Goal: Find specific page/section: Find specific page/section

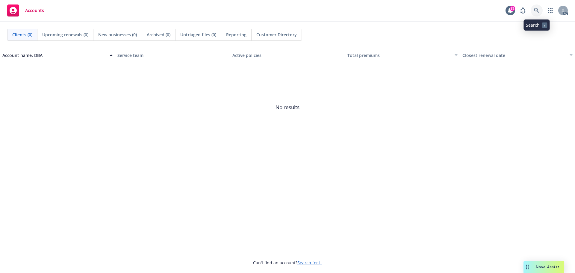
click at [535, 8] on icon at bounding box center [536, 10] width 5 height 5
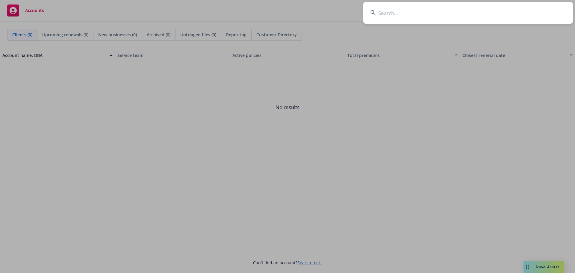
click at [485, 11] on input at bounding box center [469, 13] width 210 height 22
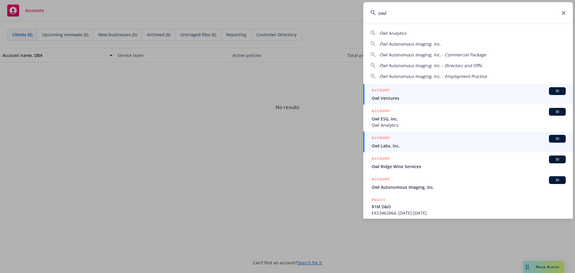
type input "owl"
click at [400, 141] on div "ACCOUNT BI" at bounding box center [469, 139] width 194 height 8
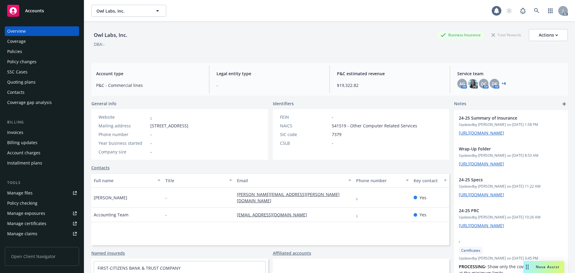
click at [55, 133] on div "Invoices" at bounding box center [42, 133] width 70 height 10
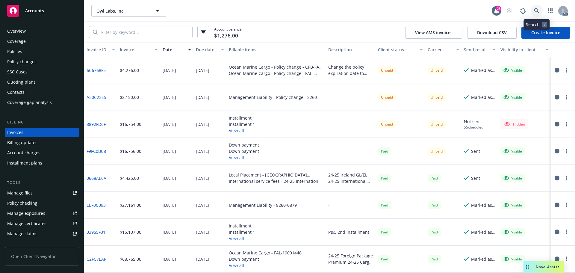
click at [539, 6] on link at bounding box center [537, 11] width 12 height 12
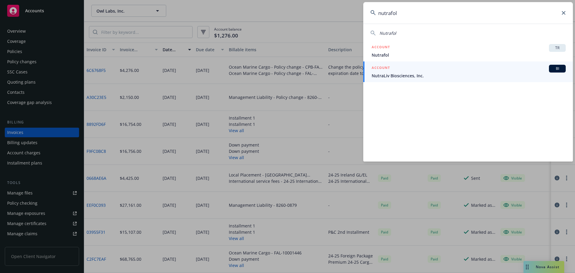
type input "nutrafol"
click at [563, 11] on icon at bounding box center [564, 13] width 4 height 4
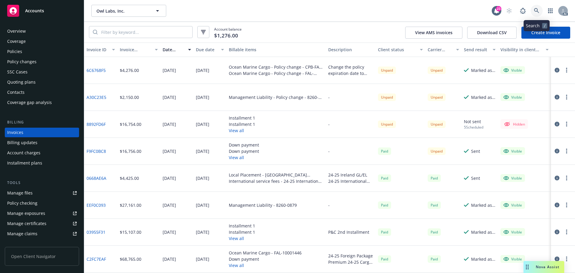
click at [534, 8] on link at bounding box center [537, 11] width 12 height 12
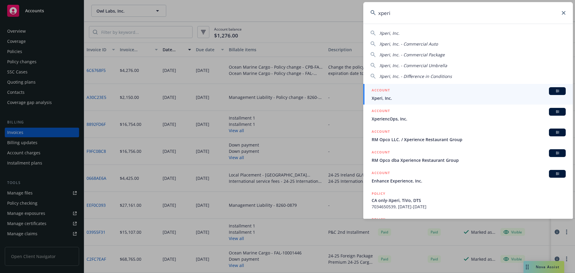
type input "xperi"
click at [401, 96] on span "Xperi, Inc." at bounding box center [469, 98] width 194 height 6
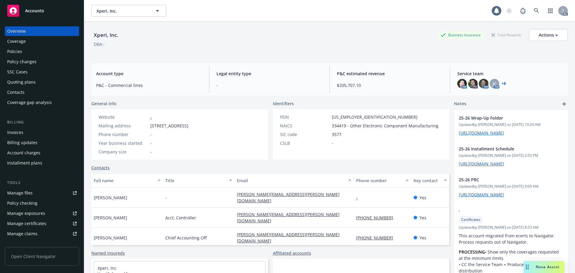
click at [25, 134] on div "Invoices" at bounding box center [42, 133] width 70 height 10
